Goal: Information Seeking & Learning: Check status

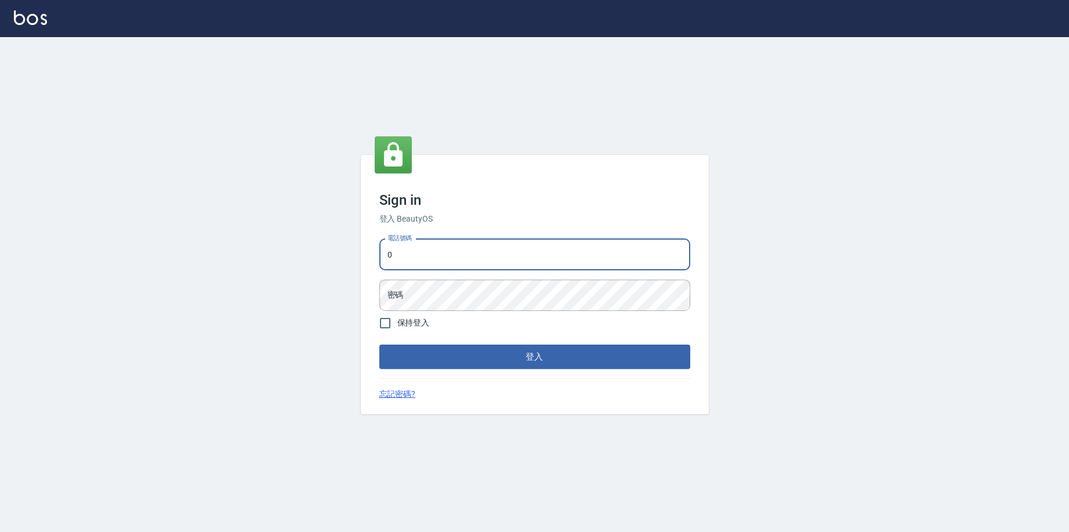
type input "0963199014"
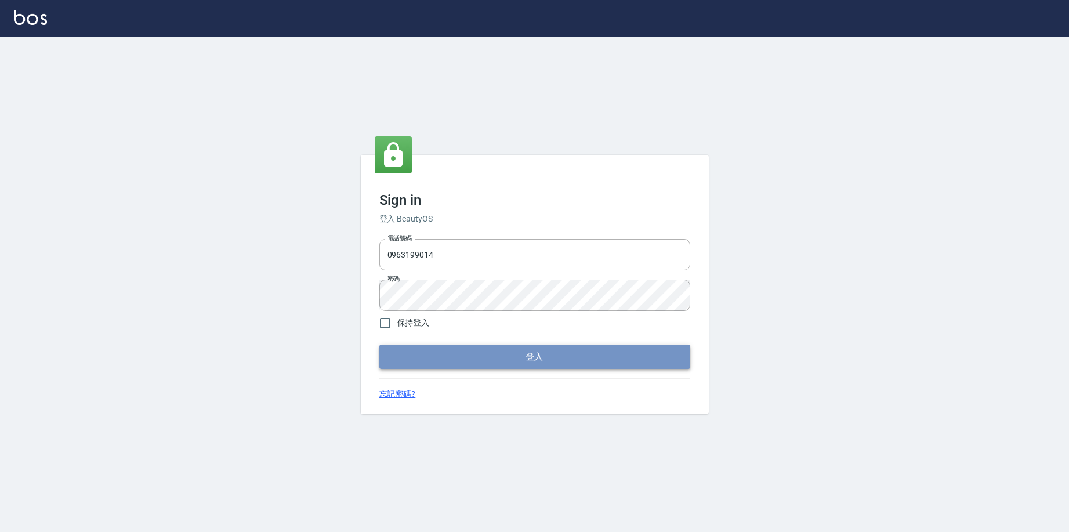
click at [494, 352] on button "登入" at bounding box center [534, 357] width 311 height 24
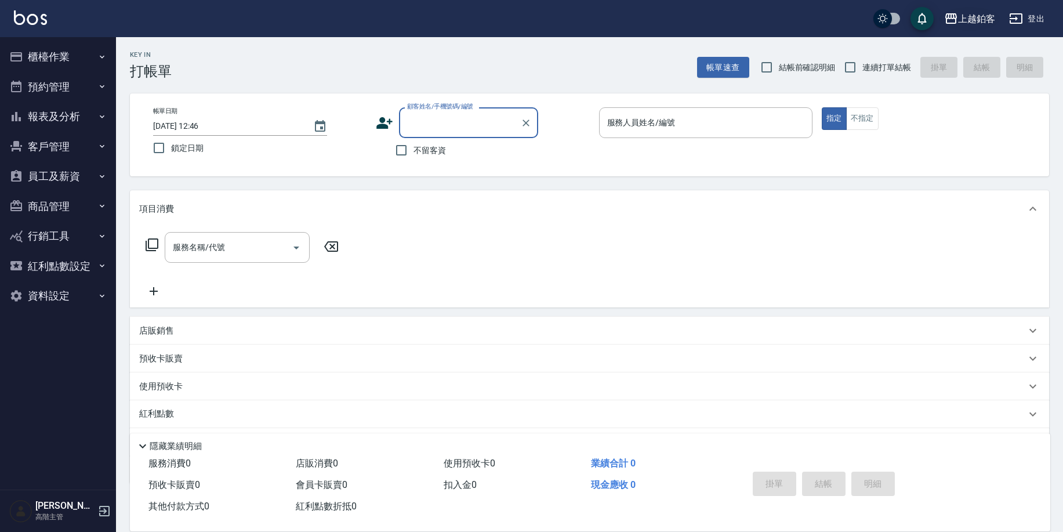
click at [961, 19] on div "上越鉑客" at bounding box center [976, 19] width 37 height 15
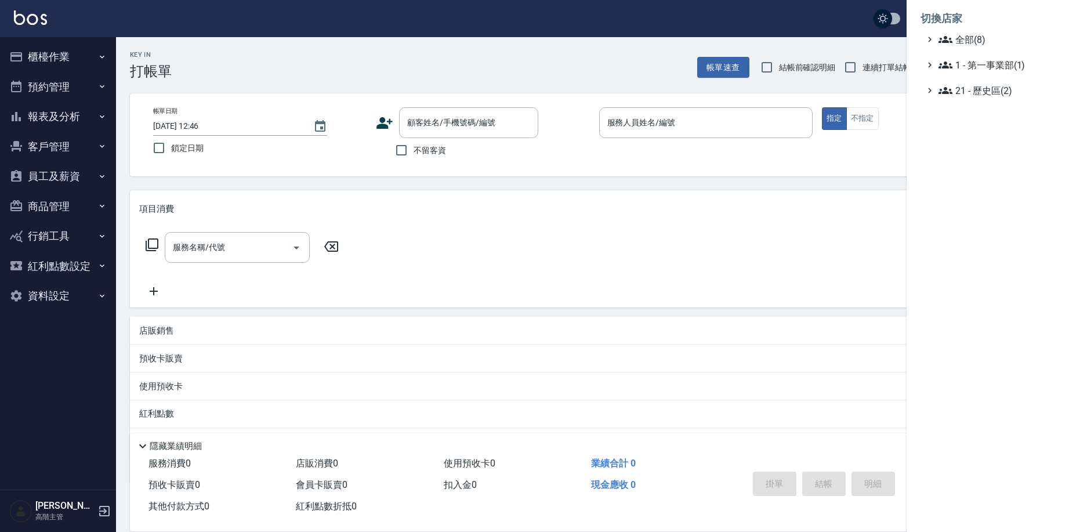
click at [26, 121] on div at bounding box center [534, 266] width 1069 height 532
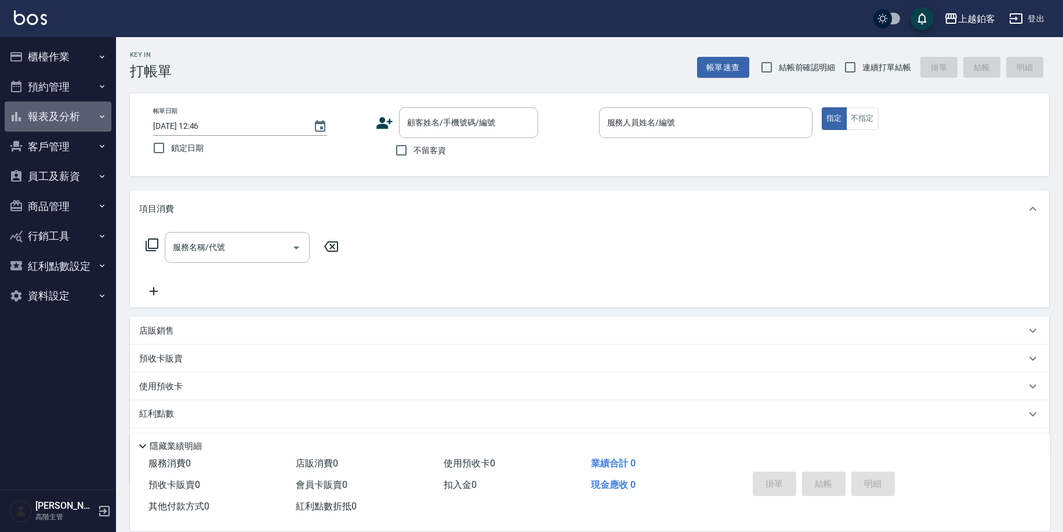
click at [40, 120] on button "報表及分析" at bounding box center [58, 117] width 107 height 30
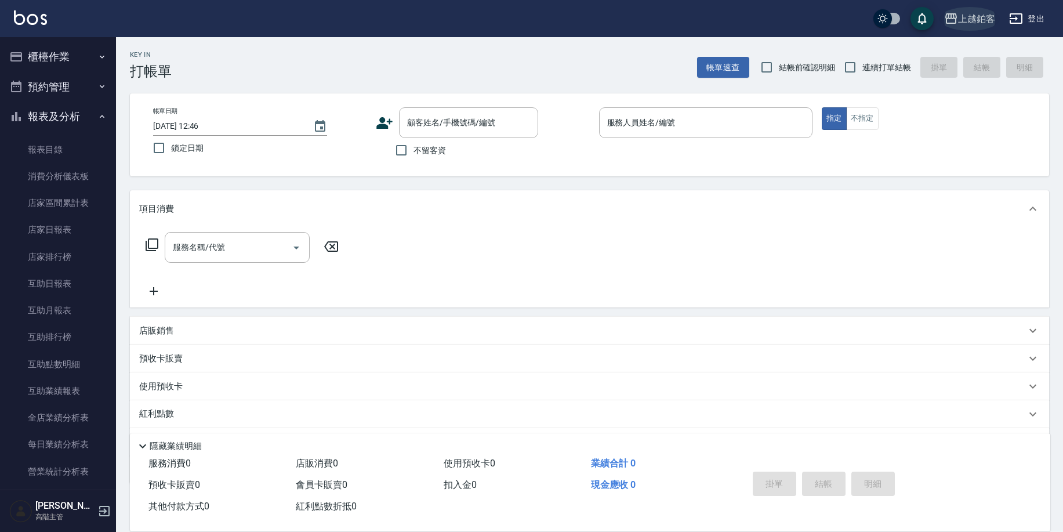
click at [979, 17] on div "上越鉑客" at bounding box center [976, 19] width 37 height 15
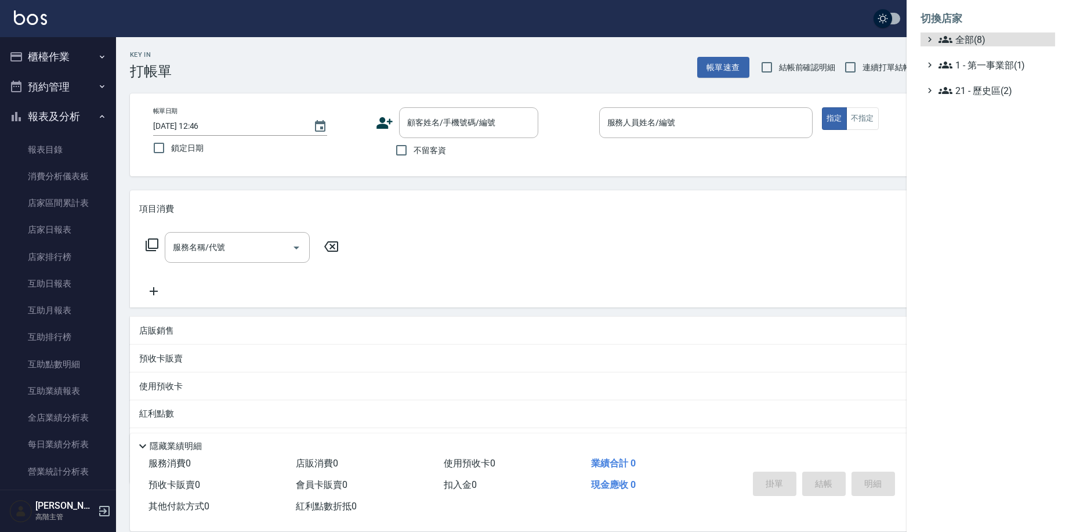
click at [968, 57] on ul "全部(8) 1 - 第一事業部(1) 21 - 歷史區(2)" at bounding box center [988, 64] width 135 height 65
click at [967, 61] on span "1 - 第一事業部(1)" at bounding box center [995, 65] width 112 height 14
click at [968, 76] on span "1.08 - 張晉瑋(6)" at bounding box center [1000, 79] width 100 height 14
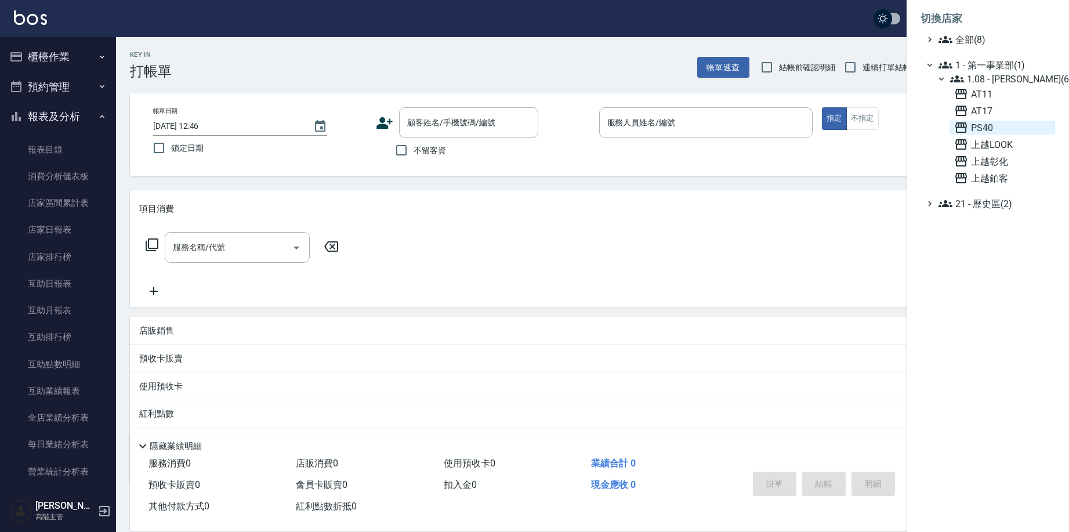
click at [960, 121] on icon at bounding box center [961, 128] width 14 height 14
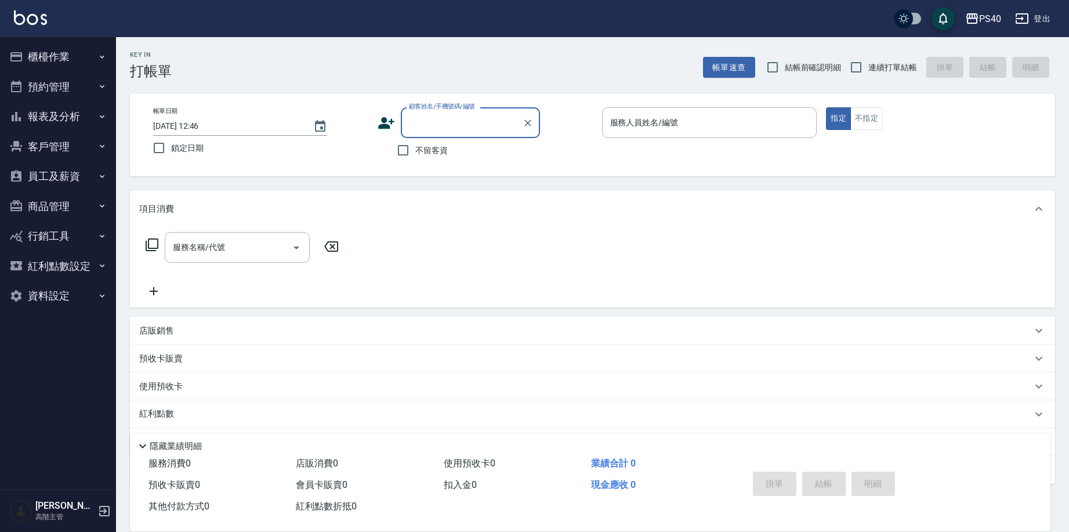
click at [59, 118] on button "報表及分析" at bounding box center [58, 117] width 107 height 30
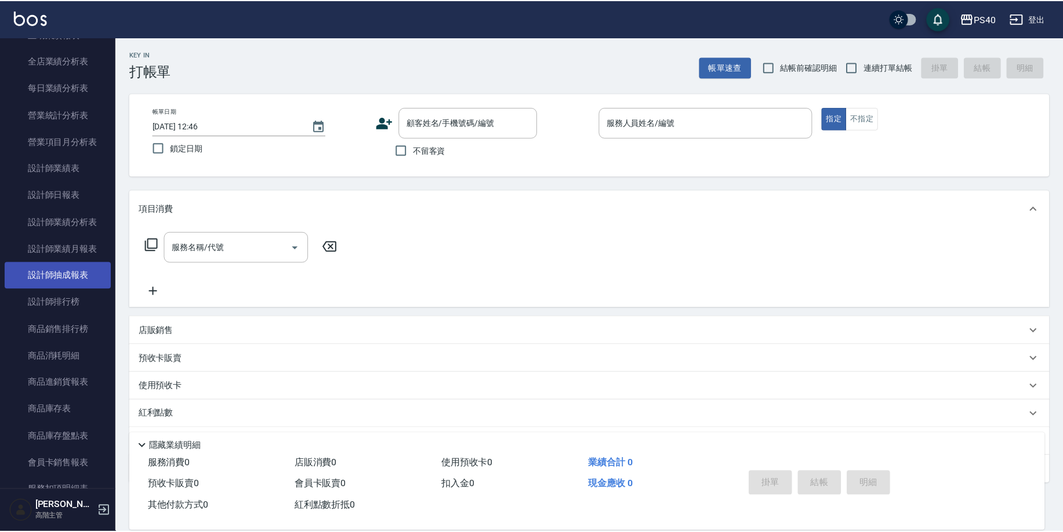
scroll to position [357, 0]
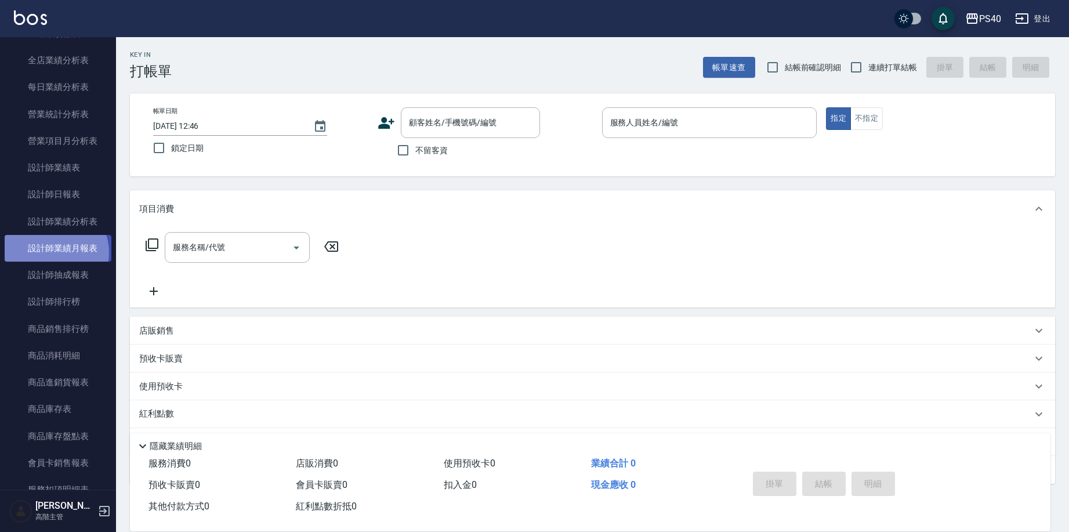
click at [53, 249] on link "設計師業績月報表" at bounding box center [58, 248] width 107 height 27
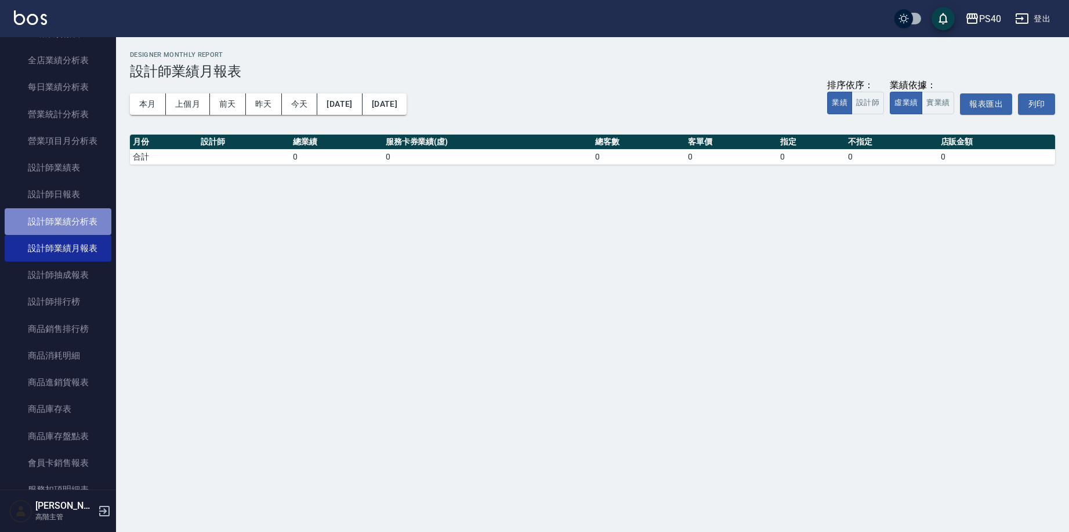
click at [67, 225] on link "設計師業績分析表" at bounding box center [58, 221] width 107 height 27
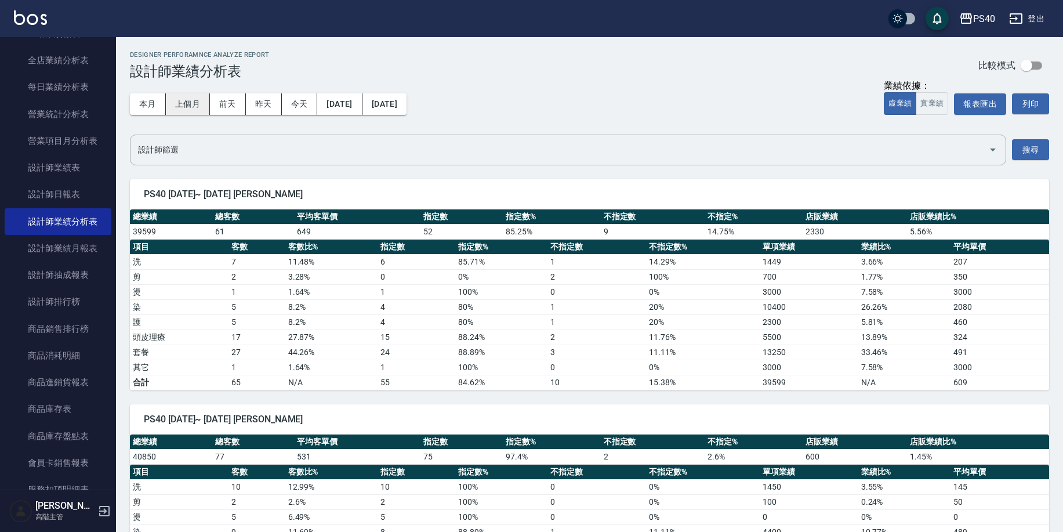
click at [186, 101] on button "上個月" at bounding box center [188, 103] width 44 height 21
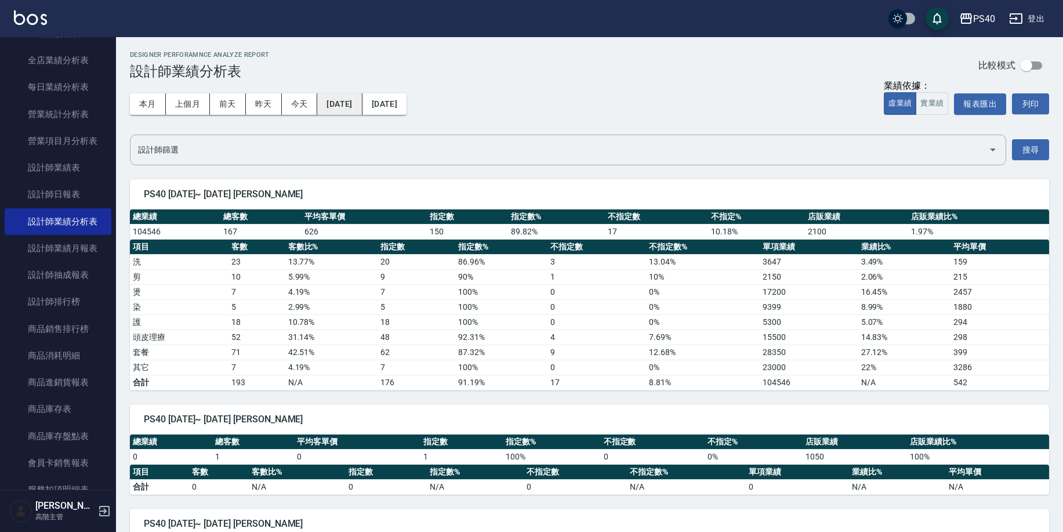
click at [362, 110] on button "[DATE]" at bounding box center [339, 103] width 45 height 21
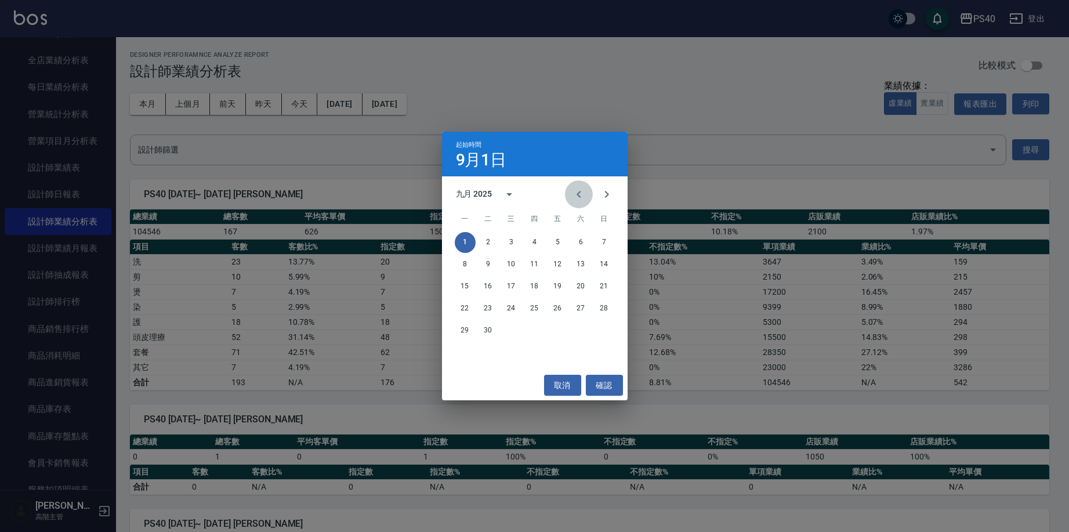
click at [578, 195] on icon "Previous month" at bounding box center [579, 194] width 4 height 7
click at [561, 242] on button "1" at bounding box center [558, 242] width 21 height 21
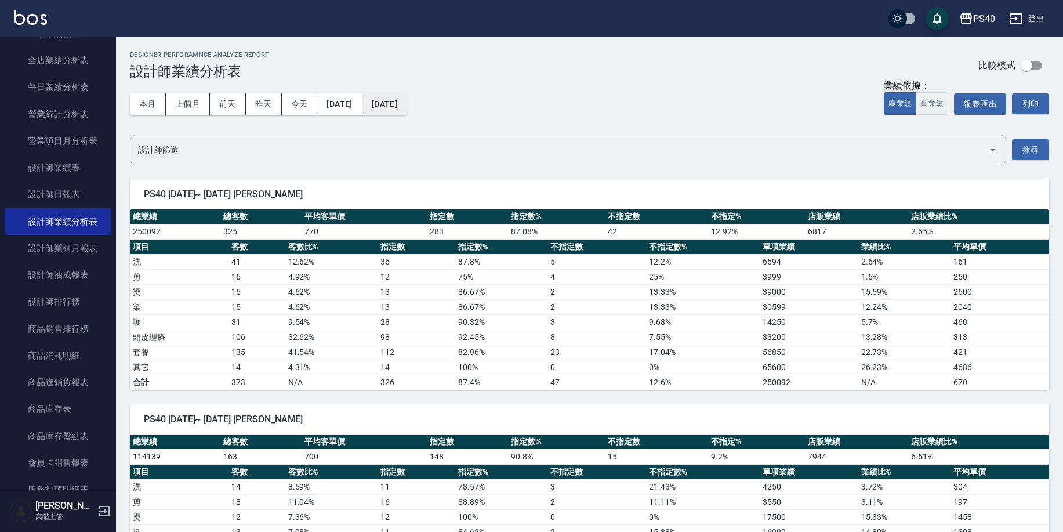
click at [407, 104] on button "[DATE]" at bounding box center [385, 103] width 44 height 21
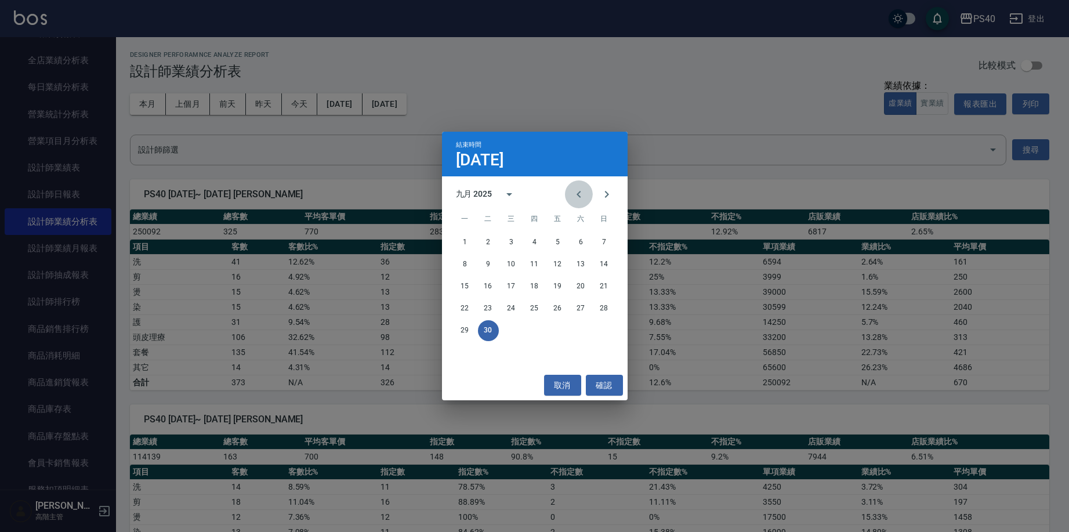
click at [573, 193] on icon "Previous month" at bounding box center [579, 194] width 14 height 14
click at [605, 329] on button "31" at bounding box center [604, 330] width 21 height 21
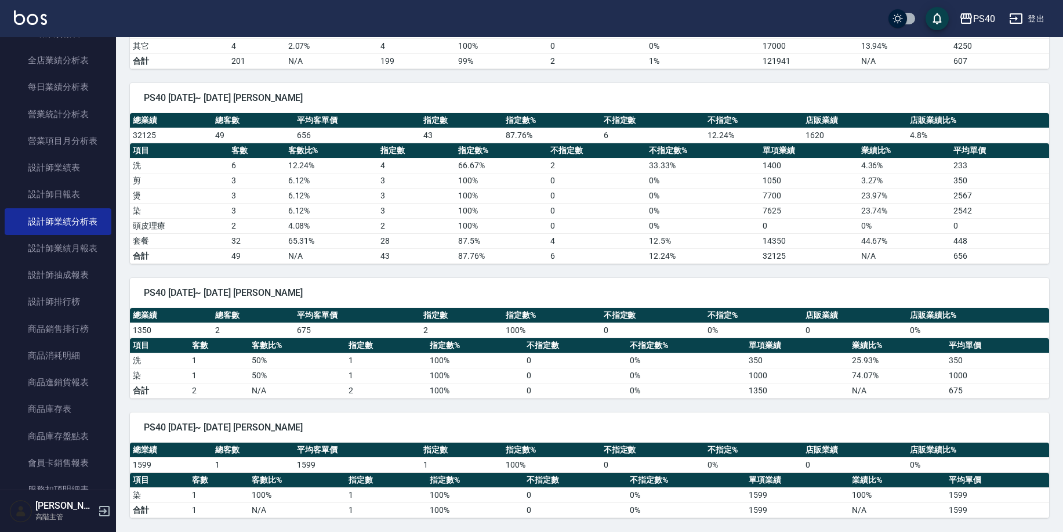
scroll to position [1446, 0]
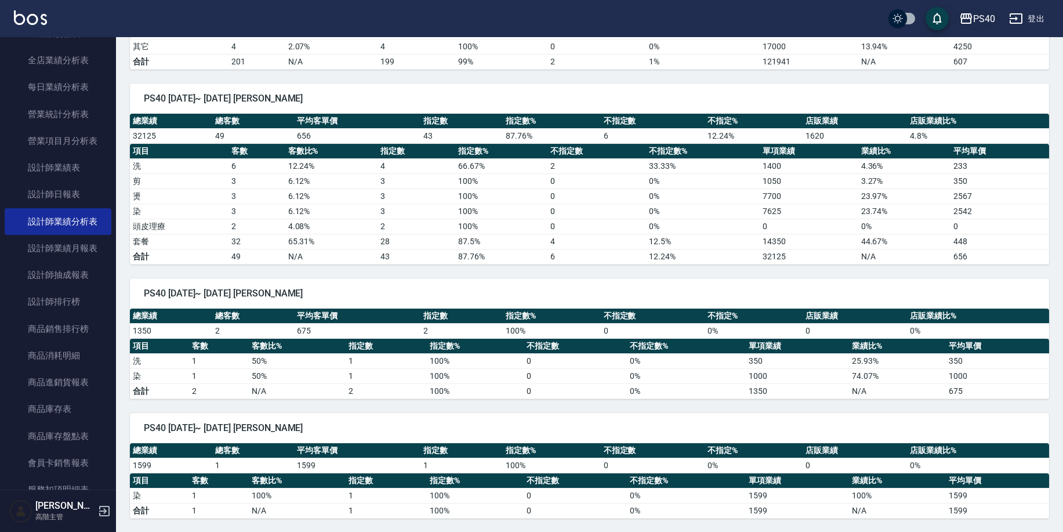
click at [969, 19] on icon "button" at bounding box center [967, 18] width 12 height 10
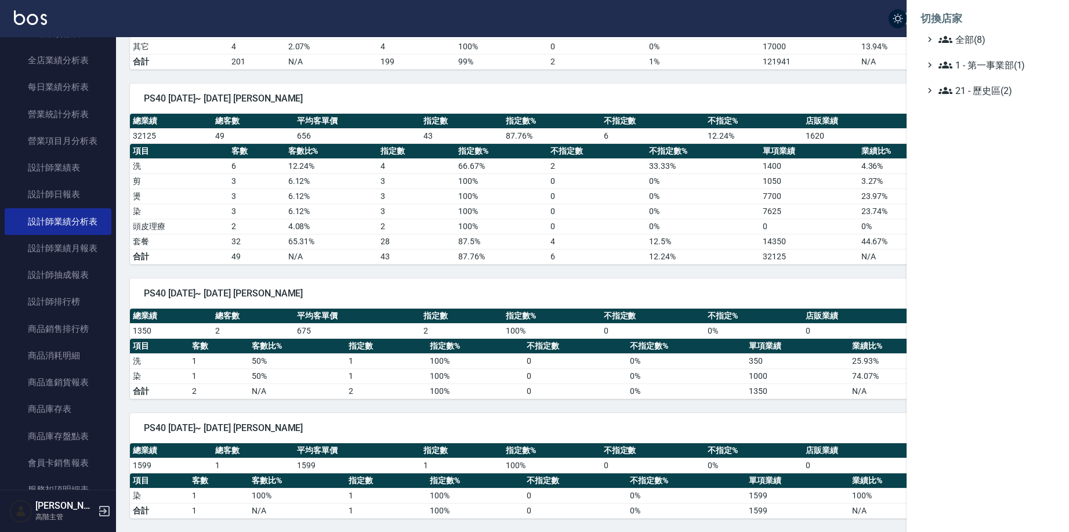
click at [812, 279] on div at bounding box center [534, 266] width 1069 height 532
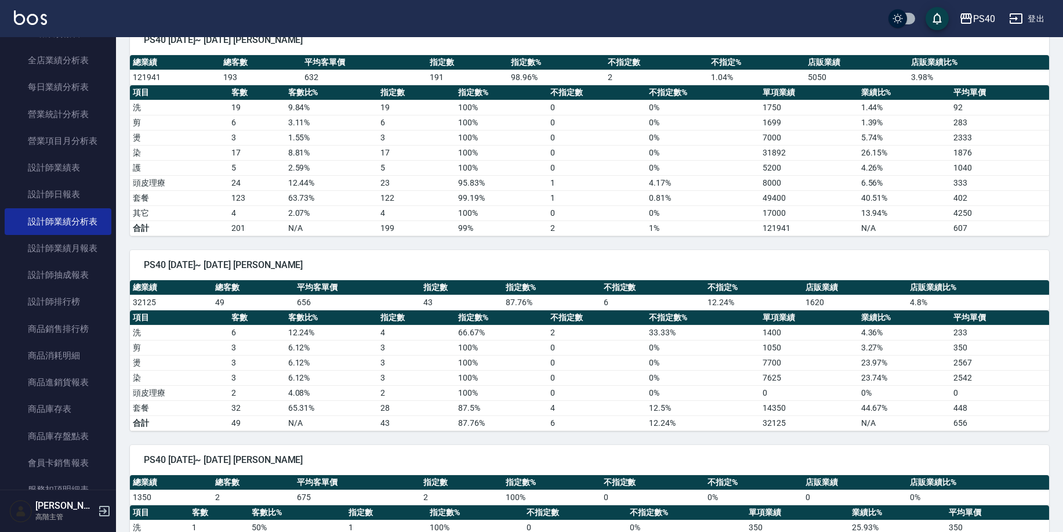
scroll to position [1281, 0]
